Goal: Information Seeking & Learning: Learn about a topic

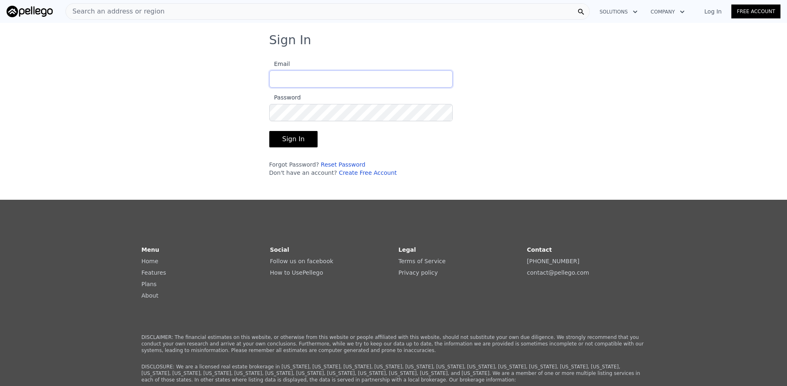
click at [311, 76] on input "Email" at bounding box center [360, 78] width 183 height 17
type input "[EMAIL_ADDRESS][DOMAIN_NAME]"
click at [269, 131] on button "Sign In" at bounding box center [293, 139] width 49 height 16
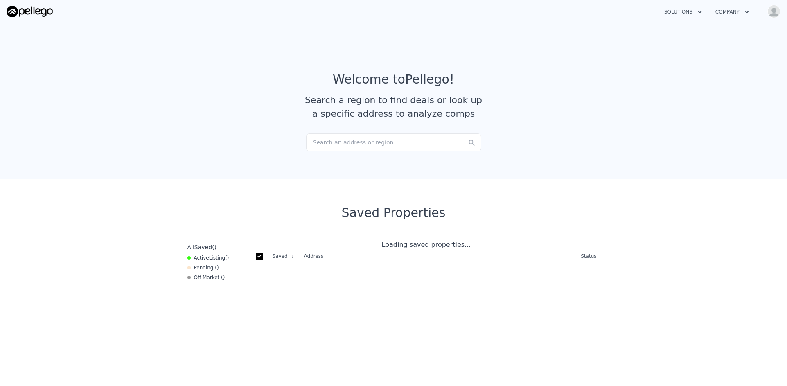
checkbox input "true"
click at [740, 15] on button "Company" at bounding box center [732, 12] width 47 height 15
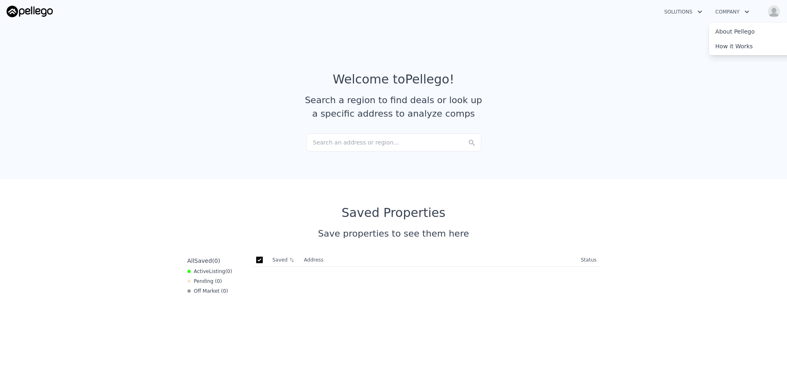
click at [625, 90] on article "Welcome to Pellego ! Search a region to find deals or look up a specific addres…" at bounding box center [394, 102] width 524 height 61
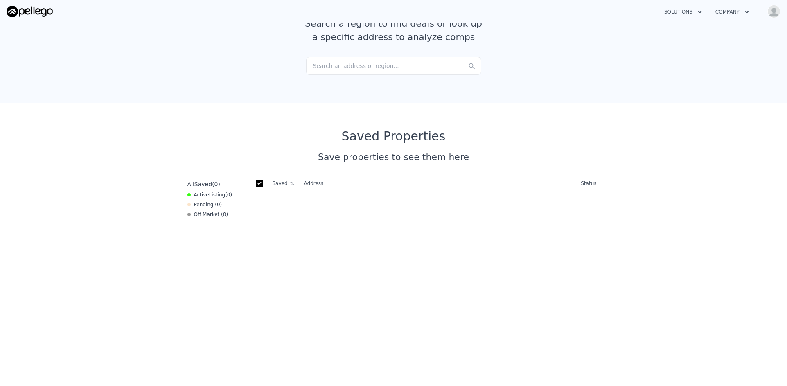
scroll to position [82, 0]
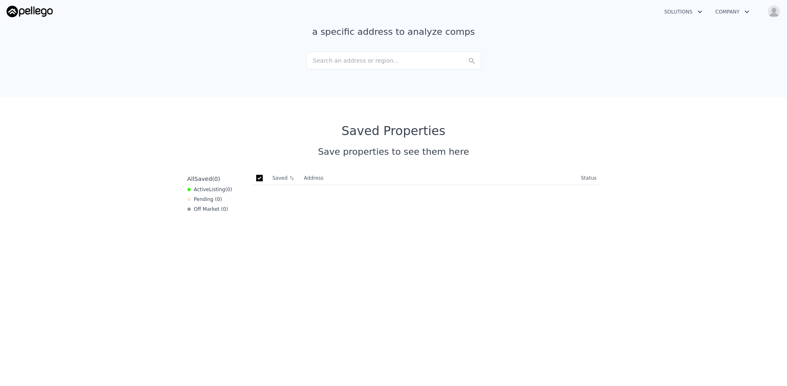
click at [34, 14] on img at bounding box center [30, 11] width 46 height 11
click at [370, 61] on div "Search an address or region..." at bounding box center [393, 61] width 175 height 18
click at [344, 101] on div "Saved Searches" at bounding box center [394, 96] width 168 height 20
click at [327, 101] on div "Saved Searches" at bounding box center [394, 96] width 168 height 20
click at [324, 101] on div "Saved Searches" at bounding box center [394, 96] width 168 height 20
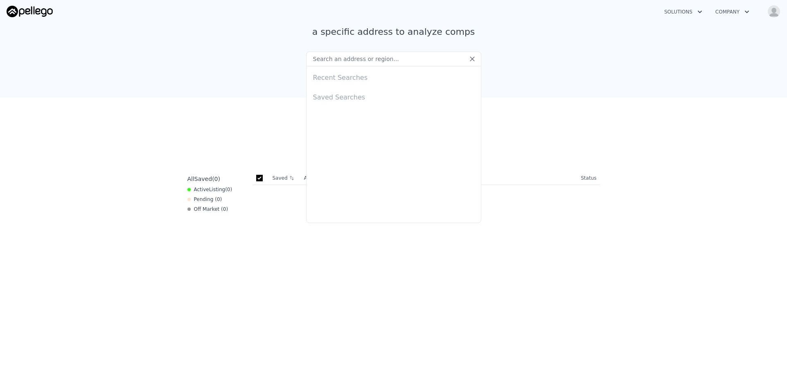
click at [331, 57] on input "text" at bounding box center [393, 59] width 175 height 15
click at [744, 11] on icon "button" at bounding box center [747, 12] width 8 height 10
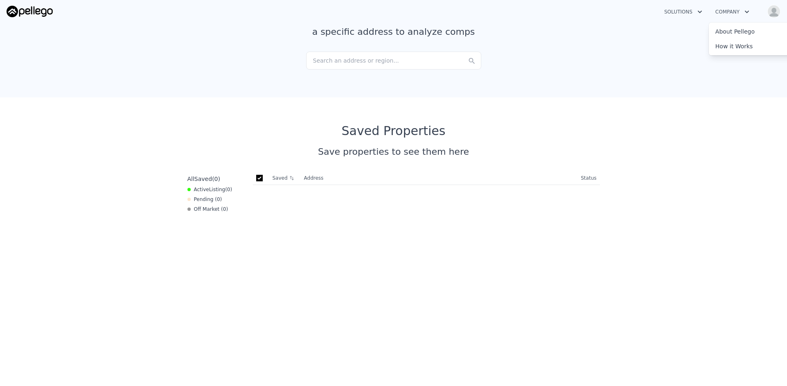
click at [780, 12] on img "button" at bounding box center [774, 11] width 13 height 13
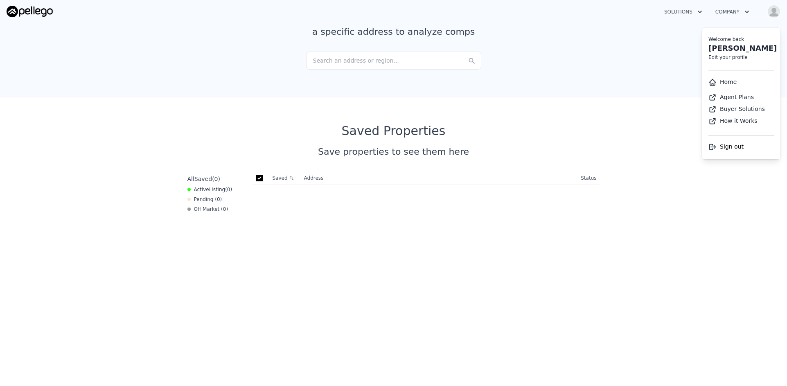
click at [737, 85] on li "Home" at bounding box center [741, 82] width 79 height 15
click at [728, 81] on link "Home" at bounding box center [723, 82] width 28 height 7
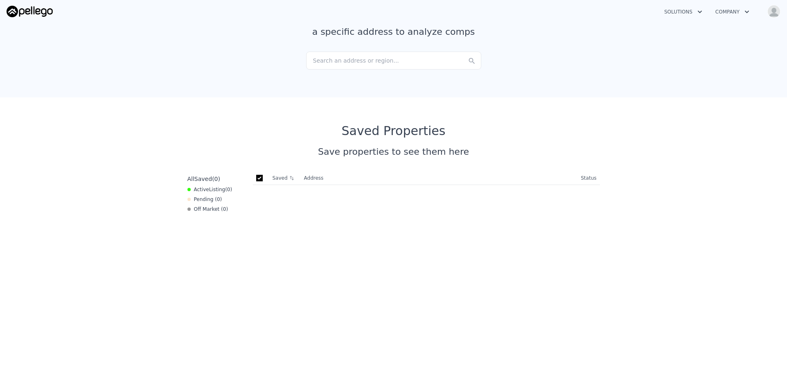
click at [775, 11] on img "button" at bounding box center [774, 11] width 13 height 13
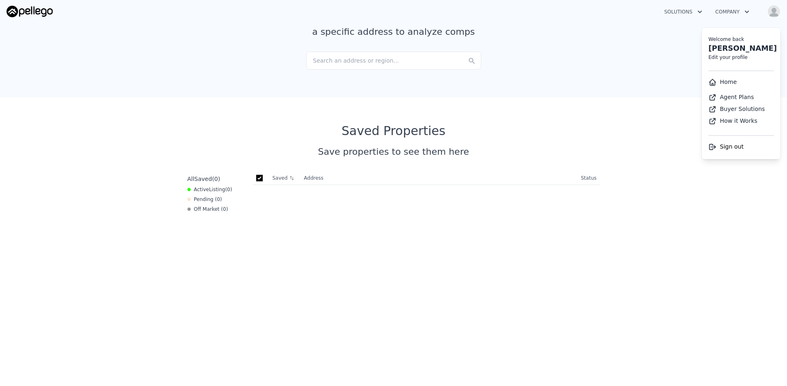
click at [637, 130] on section "Saved Properties Save properties to see them here All Saved ( 0 ) Active Listin…" at bounding box center [393, 340] width 787 height 486
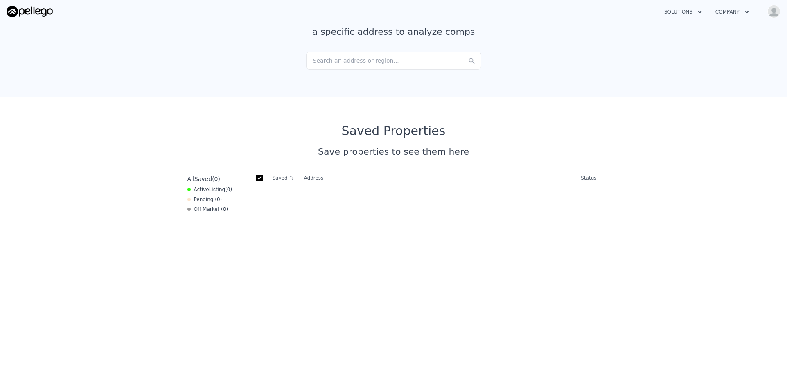
click at [327, 57] on div "Search an address or region..." at bounding box center [393, 61] width 175 height 18
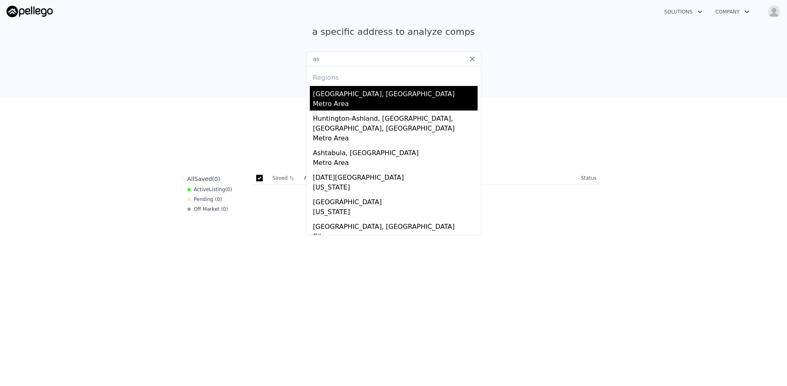
type input "as"
click at [340, 96] on div "[GEOGRAPHIC_DATA], [GEOGRAPHIC_DATA]" at bounding box center [395, 92] width 165 height 13
